Goal: Check status

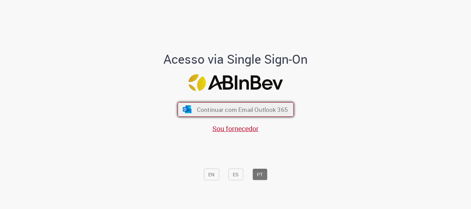
click at [212, 112] on span "Continuar com Email Outlook 365" at bounding box center [242, 110] width 91 height 8
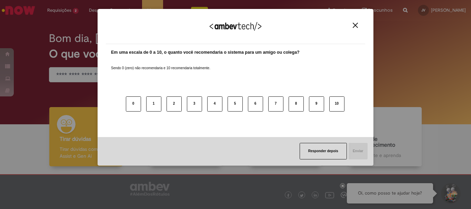
click at [356, 24] on img "Close" at bounding box center [355, 25] width 5 height 5
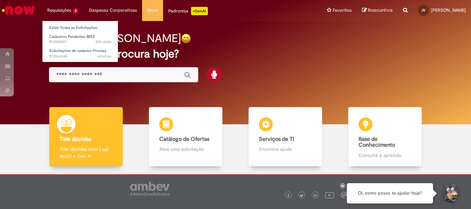
click at [70, 6] on li "Requisições 2 Exibir Todas as Solicitações Cadastros Pendentes BEES 23h atrás 2…" at bounding box center [63, 10] width 42 height 21
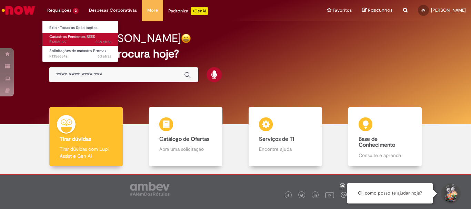
click at [87, 40] on span "23h atrás 23 horas atrás R13580127" at bounding box center [80, 42] width 62 height 6
click at [85, 40] on span "23h atrás 23 horas atrás R13580127" at bounding box center [80, 42] width 62 height 6
click at [62, 37] on span "Cadastros Pendentes BEES" at bounding box center [72, 36] width 46 height 5
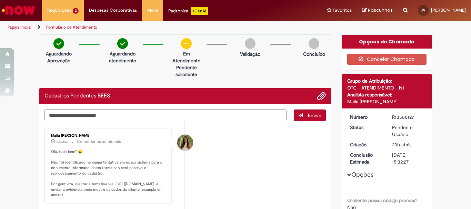
click at [244, 134] on li "Maila Melissa De Oliveira 16h atrás 16 horas atrás Comentários adicionais Olá, …" at bounding box center [186, 165] width 282 height 75
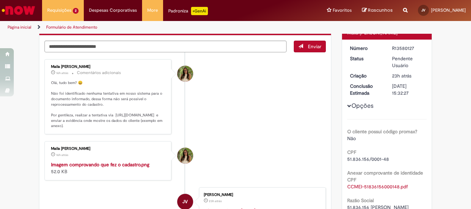
scroll to position [104, 0]
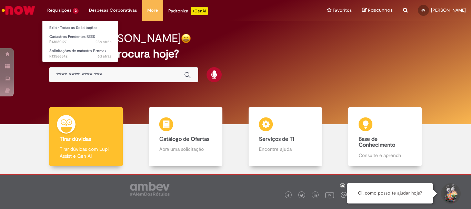
click at [66, 8] on li "Requisições 2 Exibir Todas as Solicitações Cadastros Pendentes BEES 23h atrás 2…" at bounding box center [63, 10] width 42 height 21
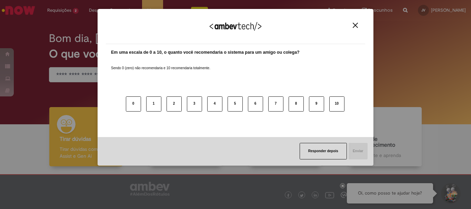
click at [355, 21] on div "Agradecemos seu feedback!" at bounding box center [235, 30] width 259 height 27
click at [358, 21] on div "Agradecemos seu feedback!" at bounding box center [235, 30] width 259 height 27
click at [356, 24] on img "Close" at bounding box center [355, 25] width 5 height 5
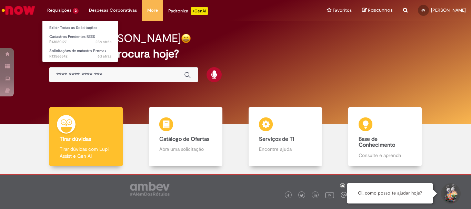
click at [74, 13] on li "Requisições 2 Exibir Todas as Solicitações Cadastros Pendentes BEES 23h atrás 2…" at bounding box center [63, 10] width 42 height 21
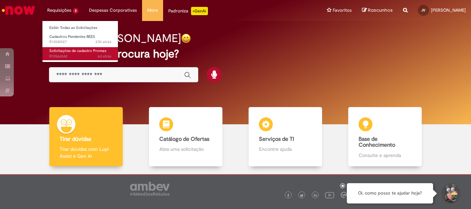
click at [79, 53] on span "Solicitações de cadastro Promax" at bounding box center [77, 50] width 57 height 5
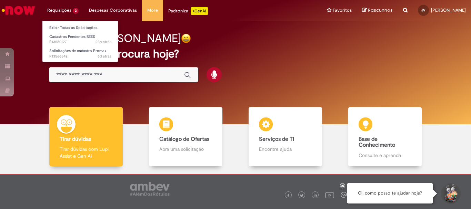
click at [70, 12] on li "Requisições 2 Exibir Todas as Solicitações Cadastros Pendentes BEES 23h atrás 2…" at bounding box center [63, 10] width 42 height 21
click at [62, 8] on li "Requisições 2 Exibir Todas as Solicitações Cadastros Pendentes BEES 23h atrás 2…" at bounding box center [63, 10] width 42 height 21
click at [69, 8] on li "Requisições 2 Exibir Todas as Solicitações Cadastros Pendentes BEES 23h atrás 2…" at bounding box center [63, 10] width 42 height 21
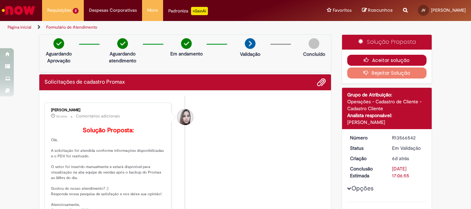
click at [370, 60] on icon "button" at bounding box center [368, 60] width 8 height 5
